Goal: Information Seeking & Learning: Learn about a topic

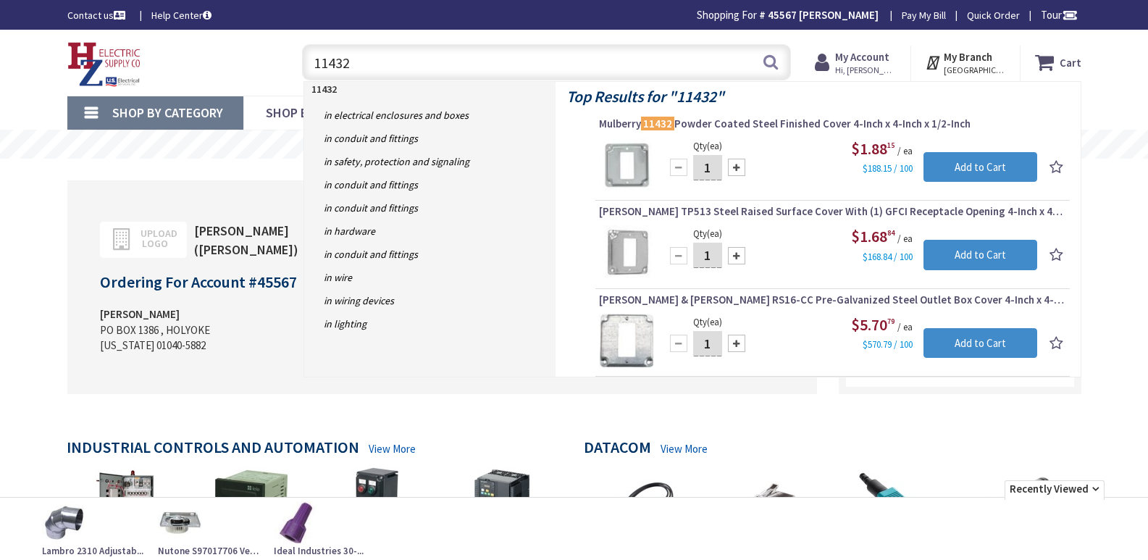
click at [293, 59] on div "11432 11432 Search" at bounding box center [543, 61] width 518 height 46
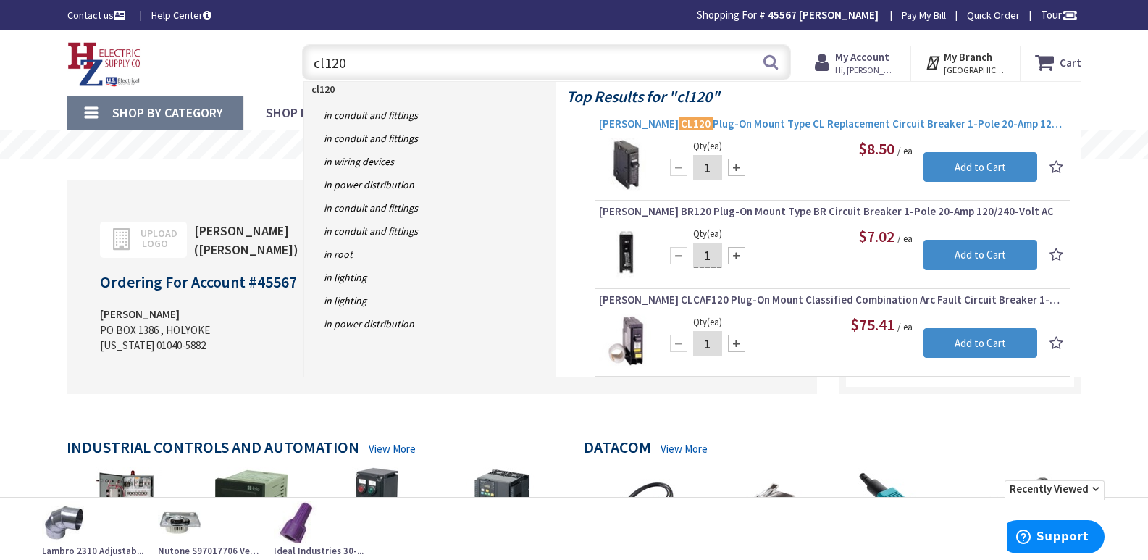
type input "cl120"
click at [762, 126] on span "Eaton CL120 Plug-On Mount Type CL Replacement Circuit Breaker 1-Pole 20-Amp 120…" at bounding box center [832, 124] width 467 height 14
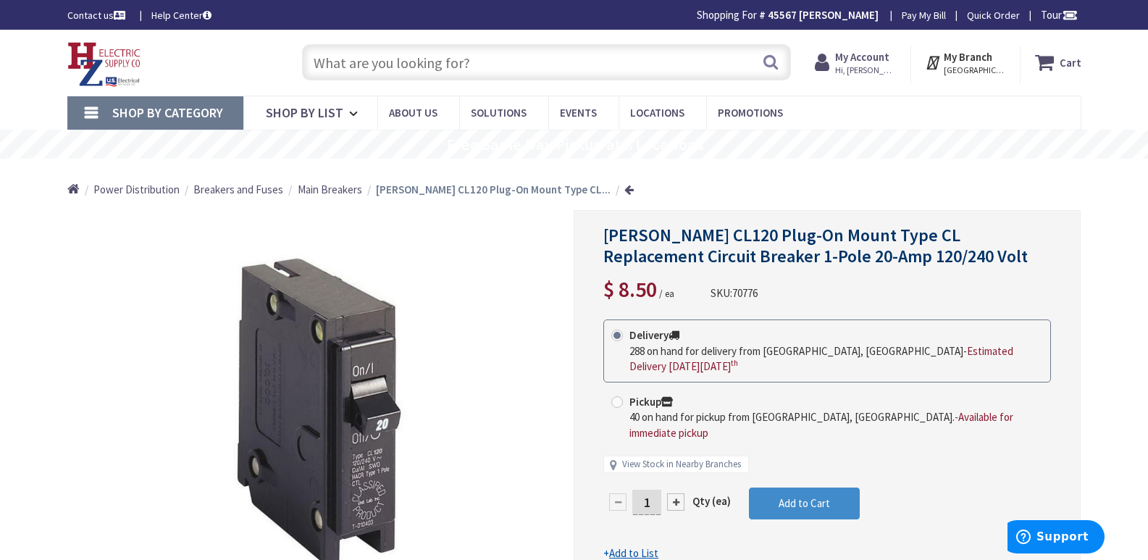
type input "[PERSON_NAME][GEOGRAPHIC_DATA], [GEOGRAPHIC_DATA]"
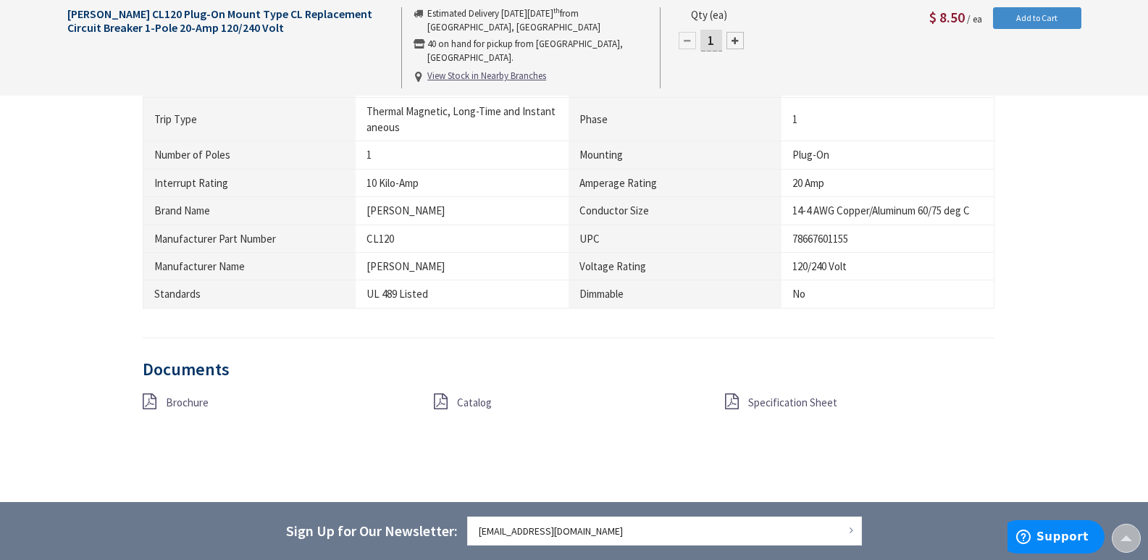
scroll to position [1014, 0]
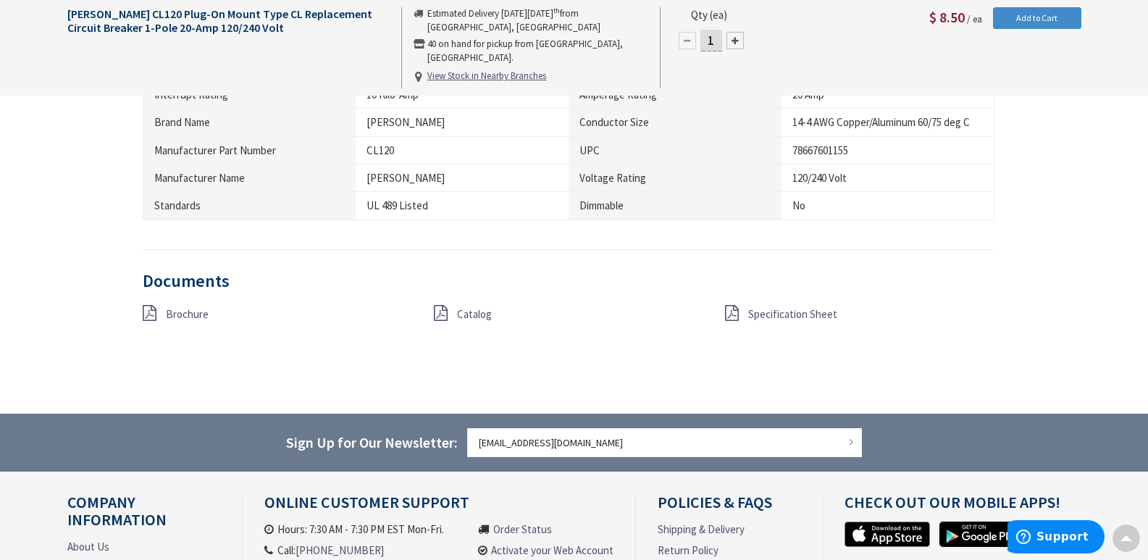
click at [735, 314] on icon at bounding box center [732, 313] width 14 height 16
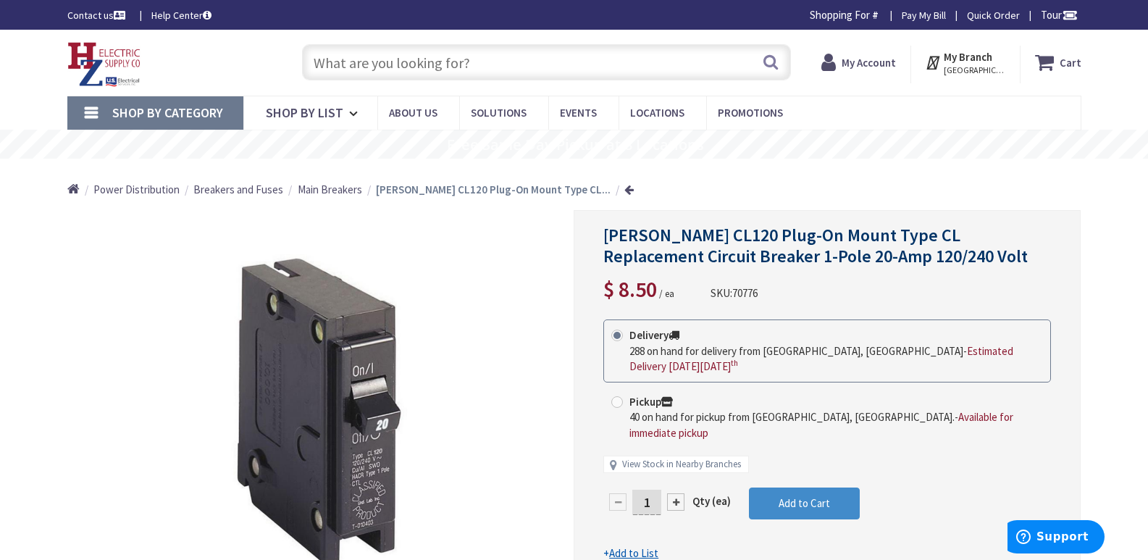
click at [368, 59] on input "text" at bounding box center [546, 62] width 489 height 36
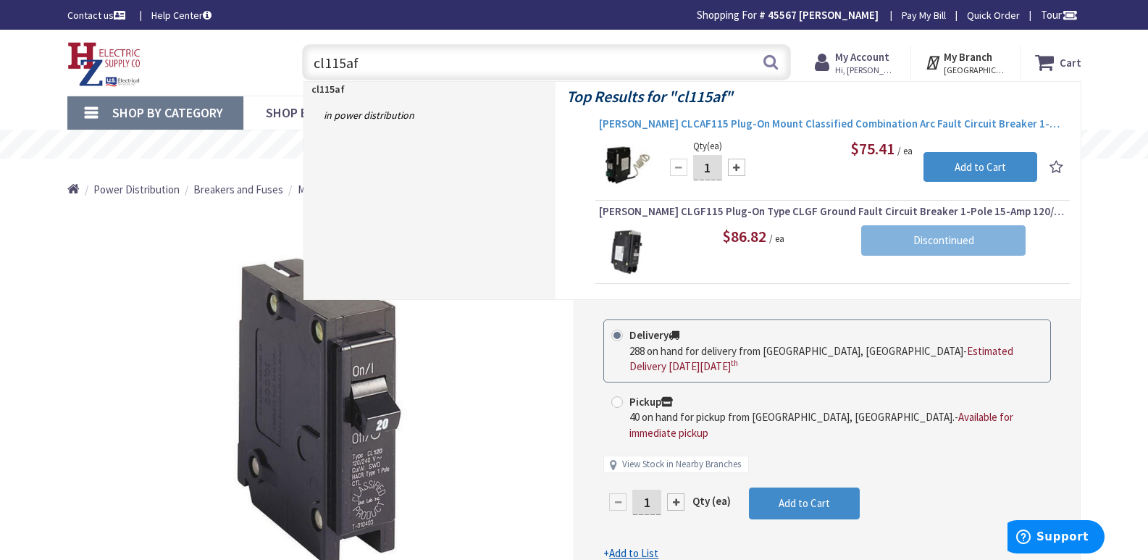
type input "cl115af"
click at [763, 125] on span "Eaton CLCAF115 Plug-On Mount Classified Combination Arc Fault Circuit Breaker 1…" at bounding box center [832, 124] width 467 height 14
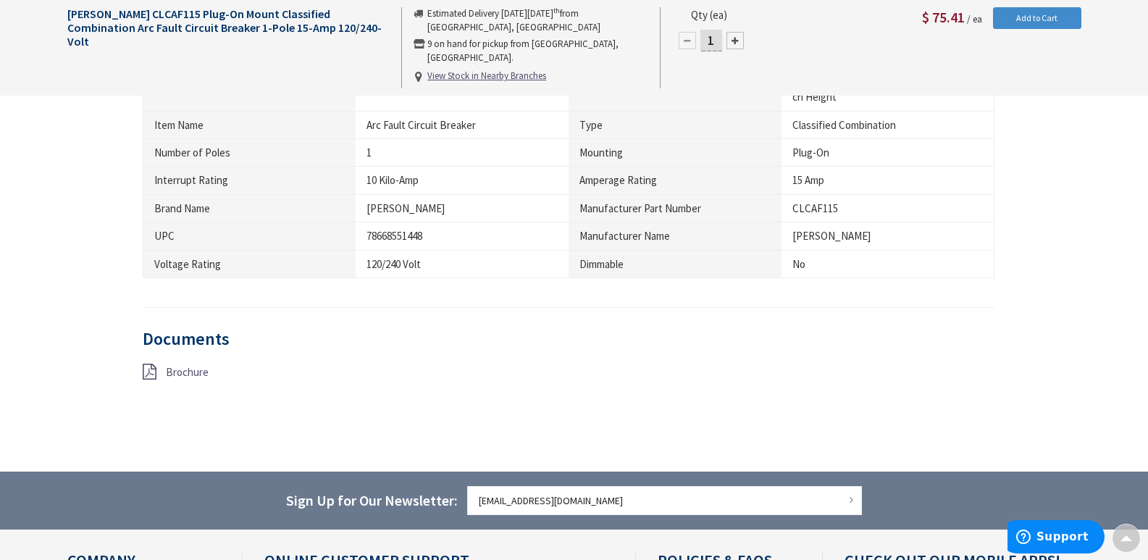
scroll to position [797, 0]
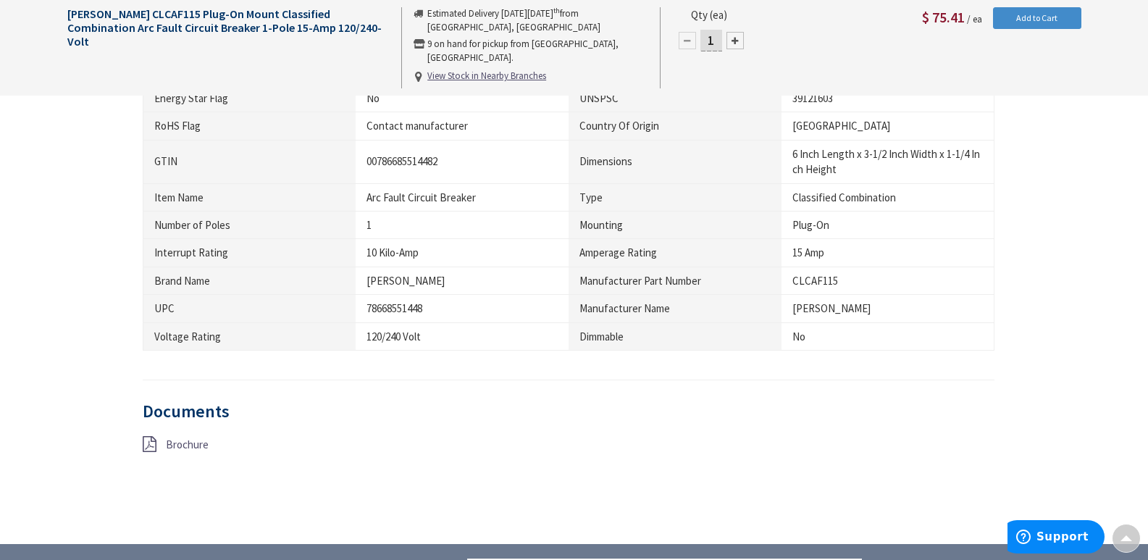
click at [181, 442] on span "Brochure" at bounding box center [187, 444] width 43 height 14
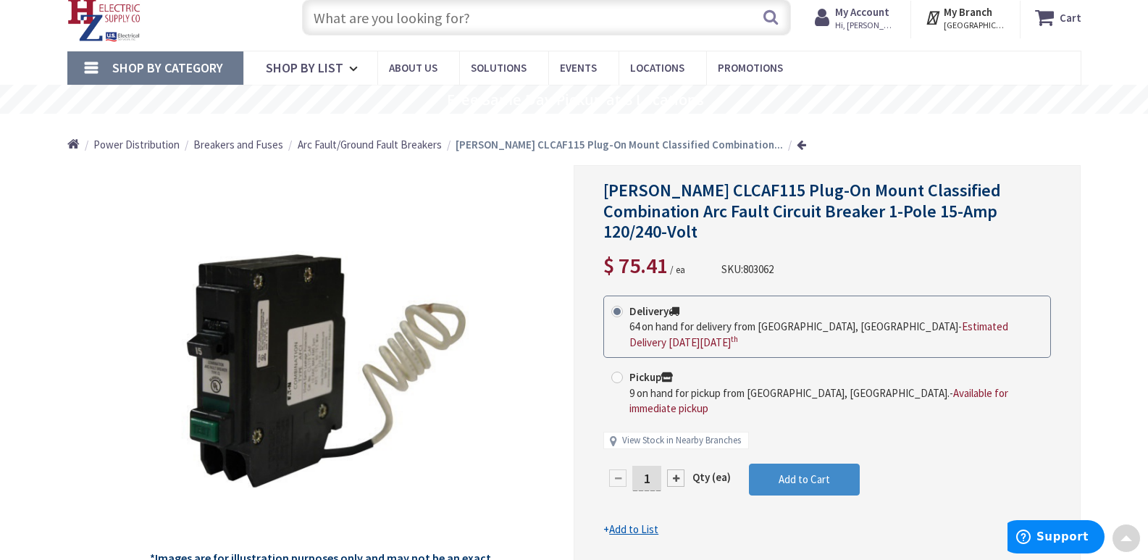
scroll to position [0, 0]
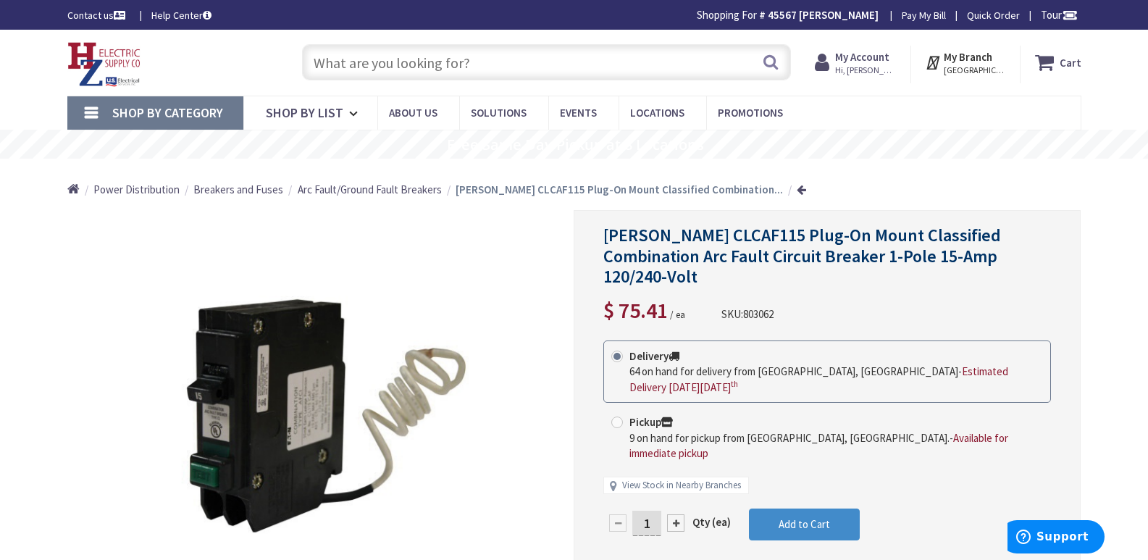
drag, startPoint x: 331, startPoint y: 56, endPoint x: 305, endPoint y: 55, distance: 26.1
click at [330, 57] on input "text" at bounding box center [546, 62] width 489 height 36
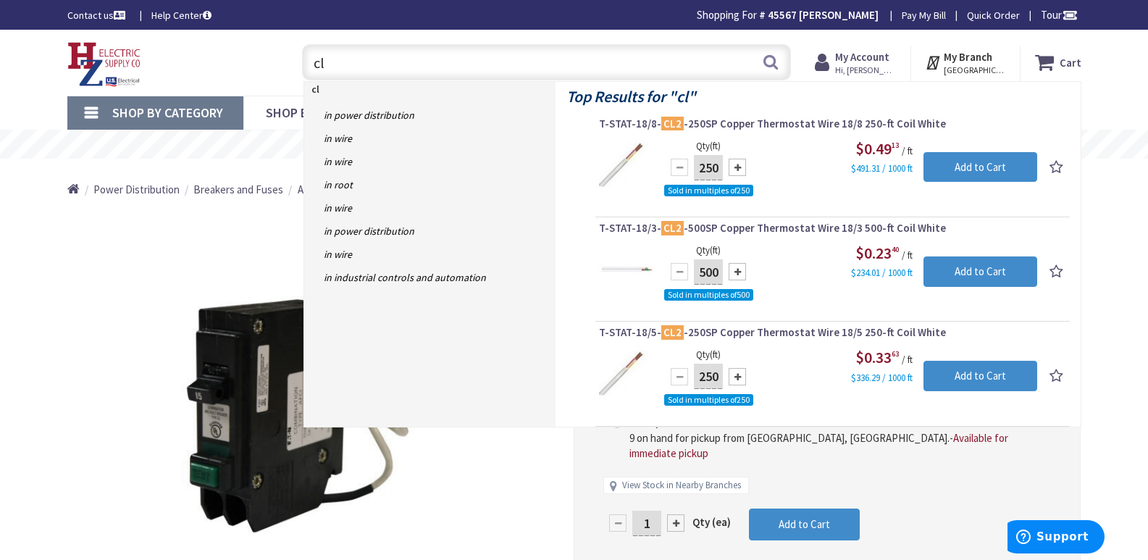
type input "c"
type input "cl2"
click at [770, 61] on button "Search" at bounding box center [770, 62] width 19 height 33
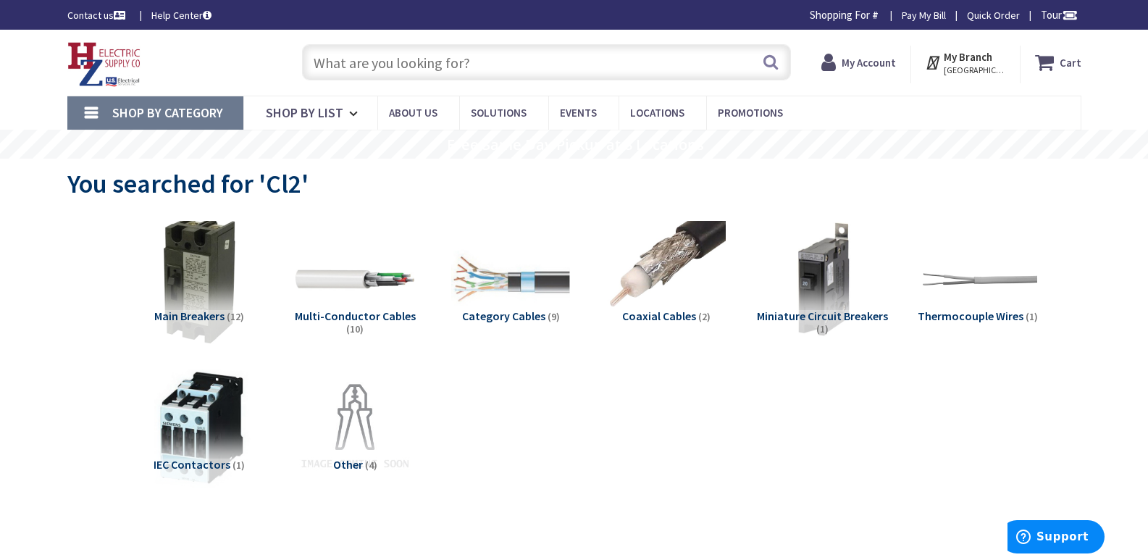
click at [193, 282] on img at bounding box center [198, 279] width 131 height 131
